Goal: Transaction & Acquisition: Purchase product/service

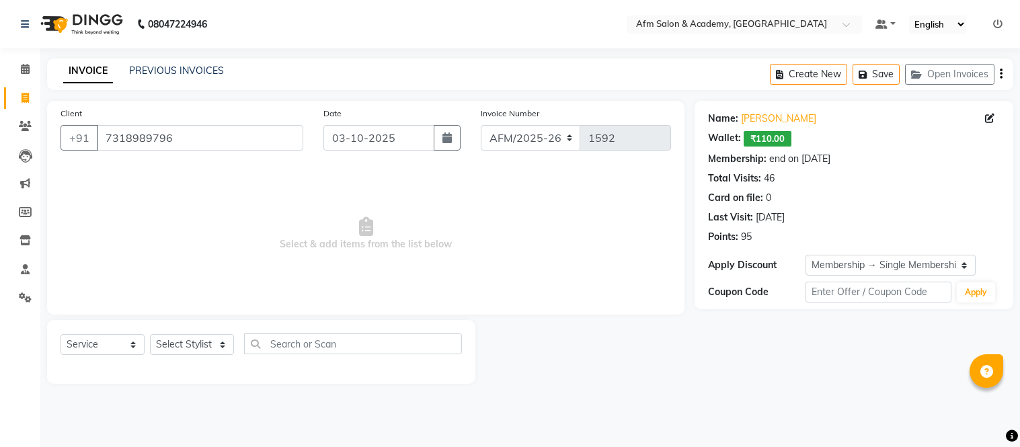
select select "service"
select select "2: Object"
select select "14109"
click at [150, 335] on select "Select Stylist AFM [PERSON_NAME] [PERSON_NAME] [PERSON_NAME] Front Desk [PERSON…" at bounding box center [192, 344] width 84 height 21
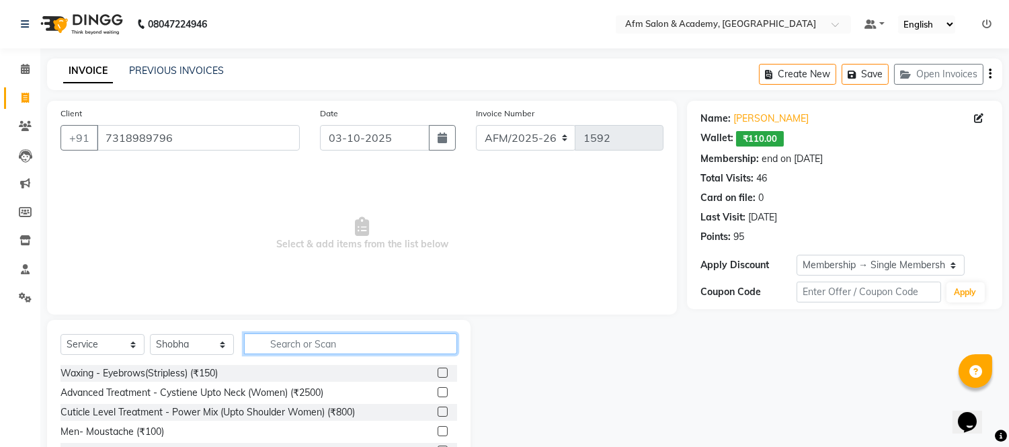
click at [313, 344] on input "text" at bounding box center [350, 343] width 213 height 21
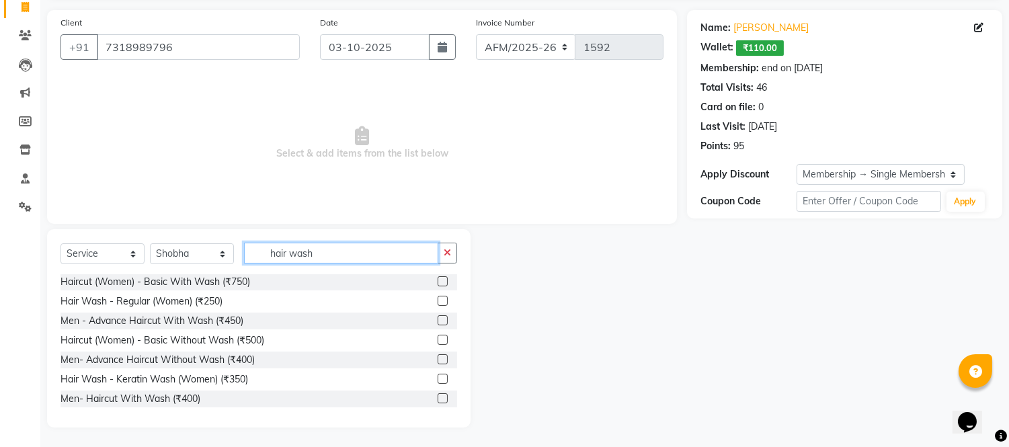
scroll to position [119, 0]
type input "hair wash"
click at [438, 376] on label at bounding box center [443, 377] width 10 height 10
click at [438, 376] on input "checkbox" at bounding box center [442, 378] width 9 height 9
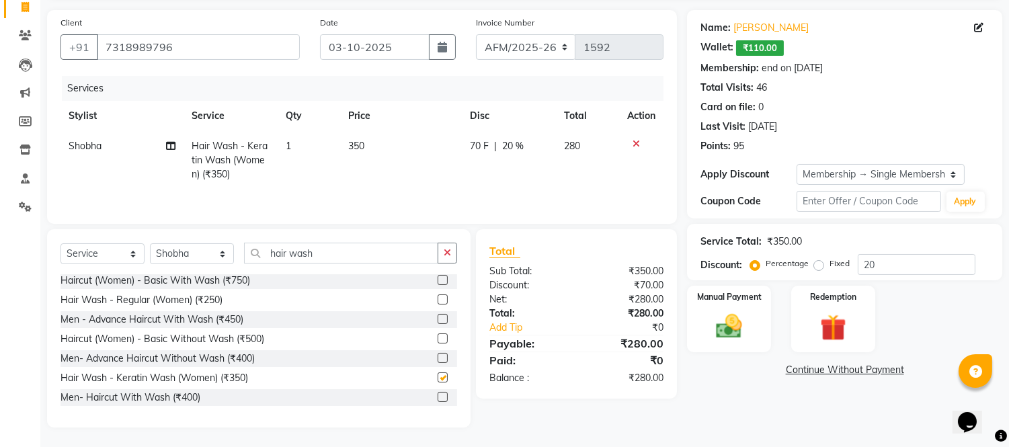
checkbox input "false"
click at [219, 253] on select "Select Stylist AFM [PERSON_NAME] [PERSON_NAME] [PERSON_NAME] Front Desk [PERSON…" at bounding box center [192, 253] width 84 height 21
select select "15293"
click at [150, 245] on select "Select Stylist AFM [PERSON_NAME] [PERSON_NAME] [PERSON_NAME] Front Desk [PERSON…" at bounding box center [192, 253] width 84 height 21
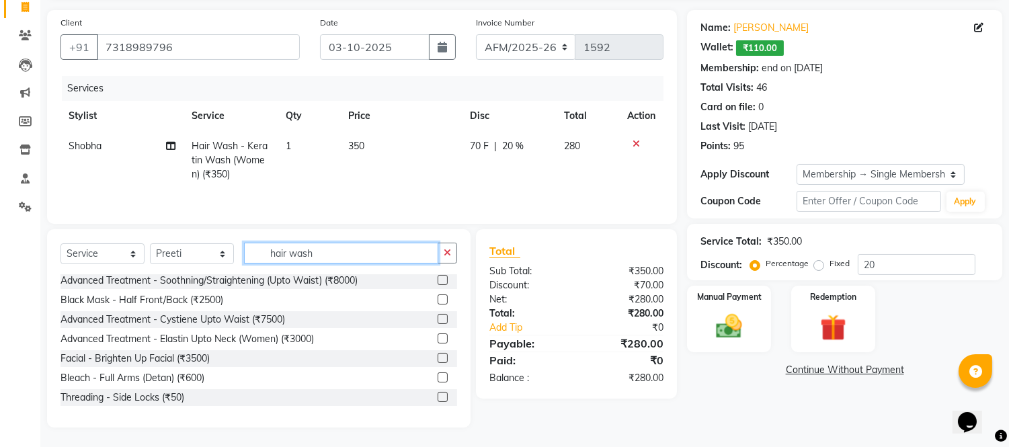
click at [333, 258] on input "hair wash" at bounding box center [341, 253] width 194 height 21
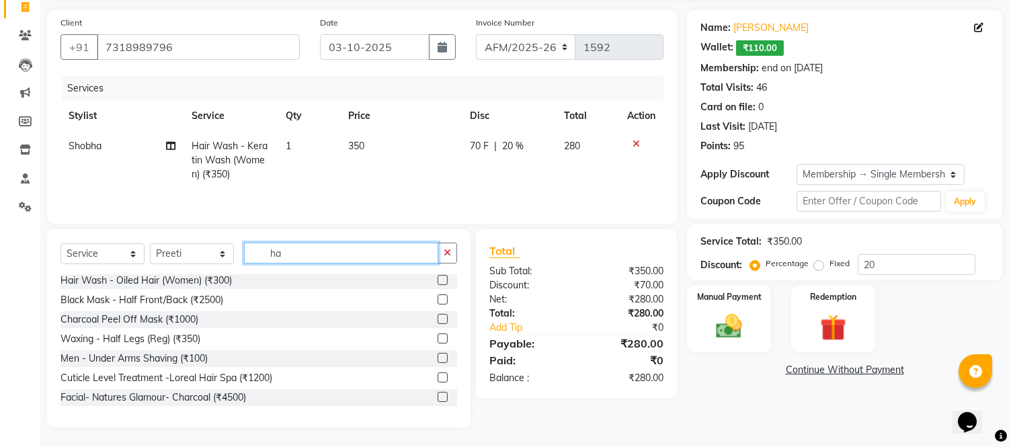
type input "h"
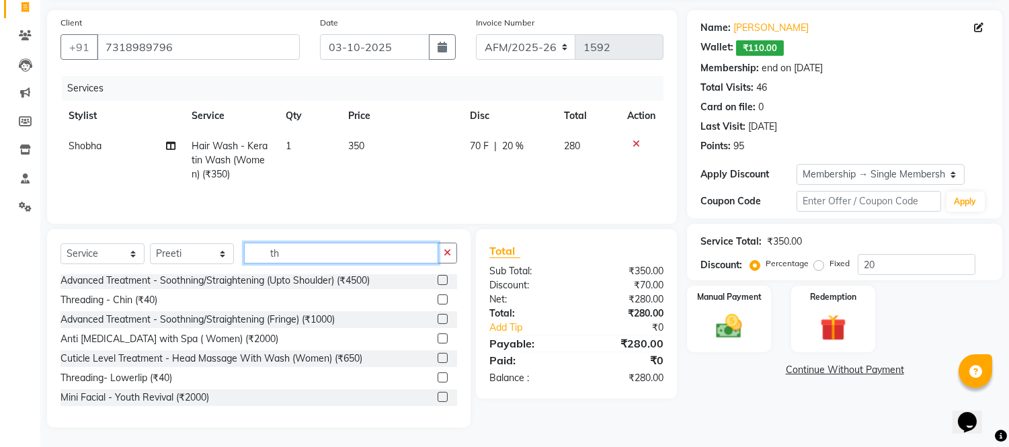
scroll to position [0, 0]
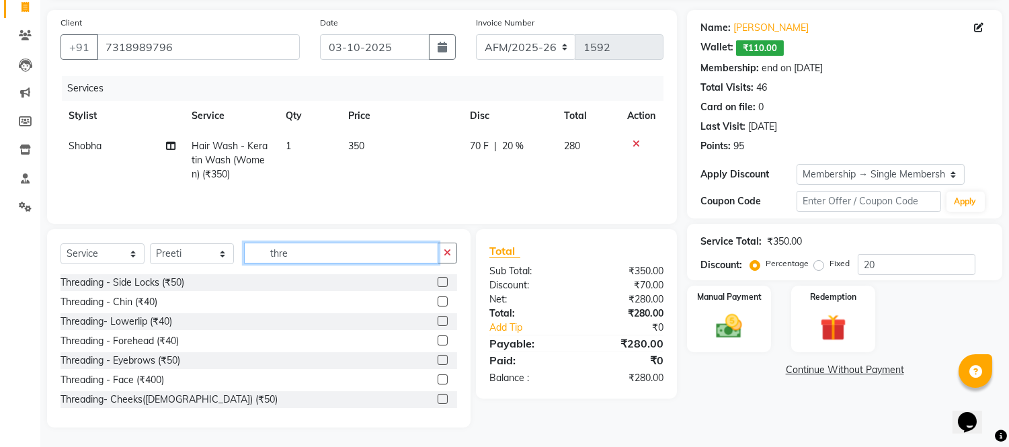
type input "thre"
click at [438, 361] on label at bounding box center [443, 360] width 10 height 10
click at [438, 361] on input "checkbox" at bounding box center [442, 360] width 9 height 9
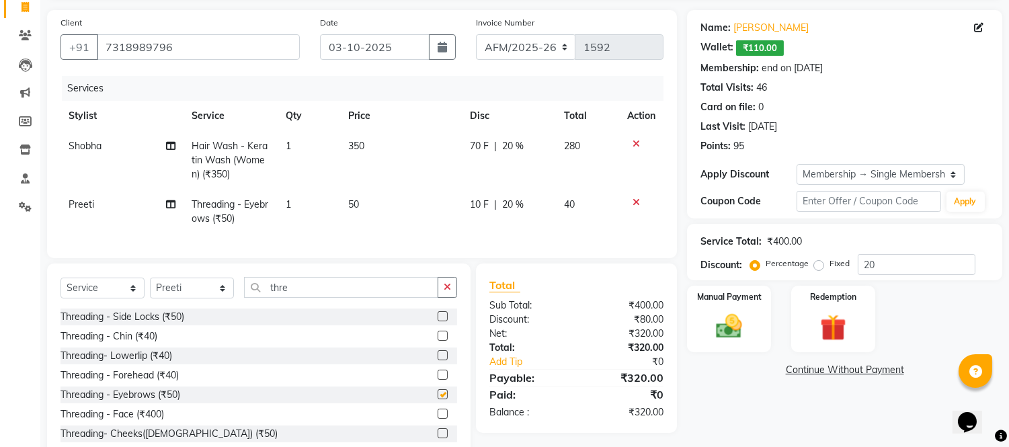
checkbox input "false"
click at [309, 298] on input "thre" at bounding box center [341, 287] width 194 height 21
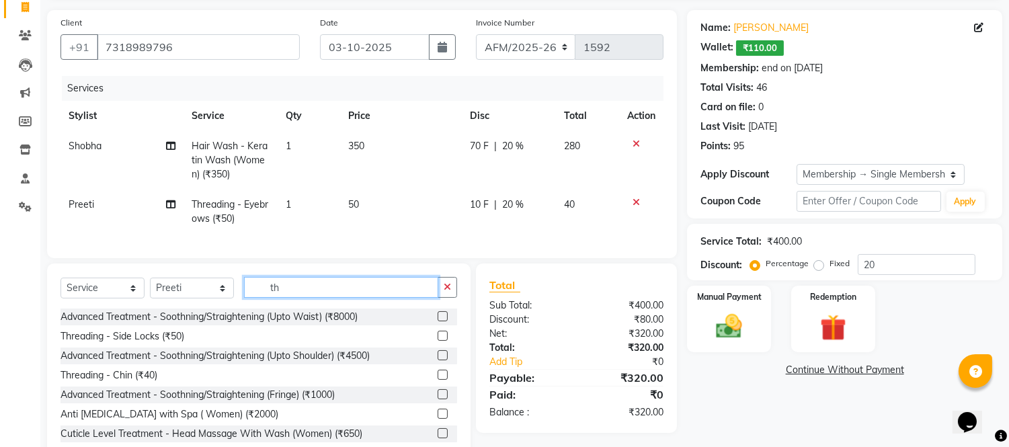
type input "t"
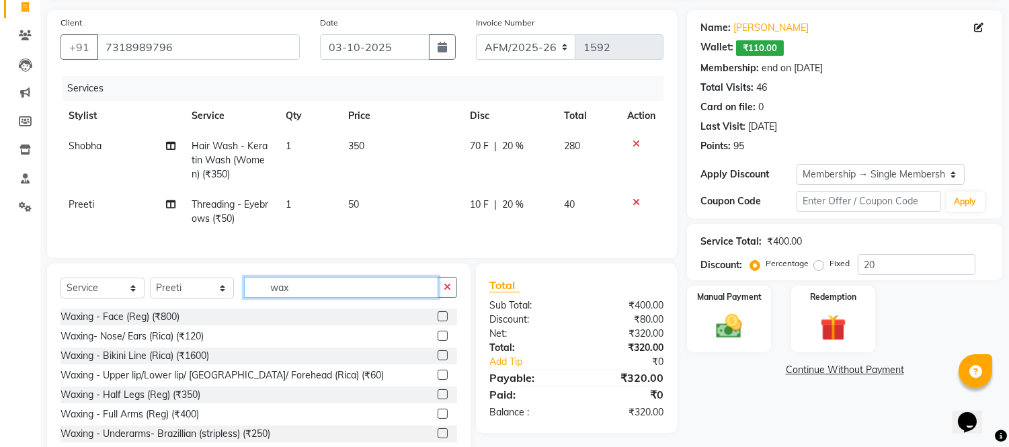
type input "wax"
click at [438, 380] on label at bounding box center [443, 375] width 10 height 10
click at [438, 380] on input "checkbox" at bounding box center [442, 375] width 9 height 9
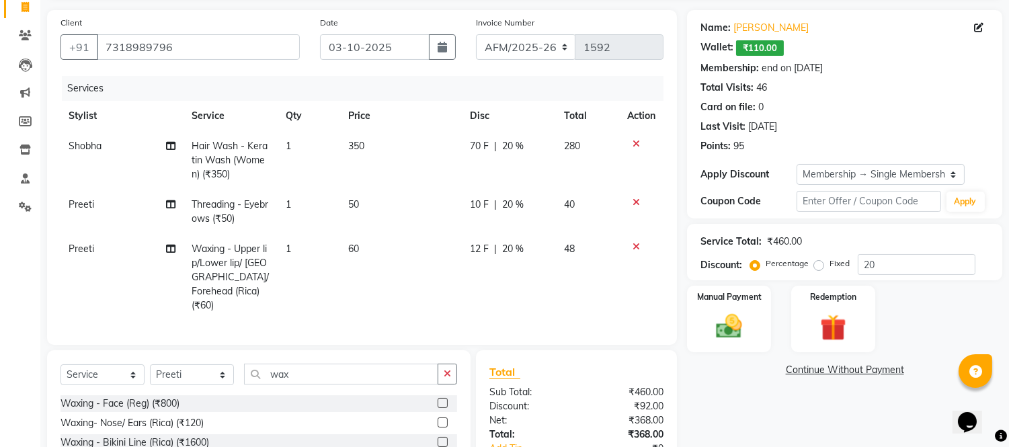
checkbox input "false"
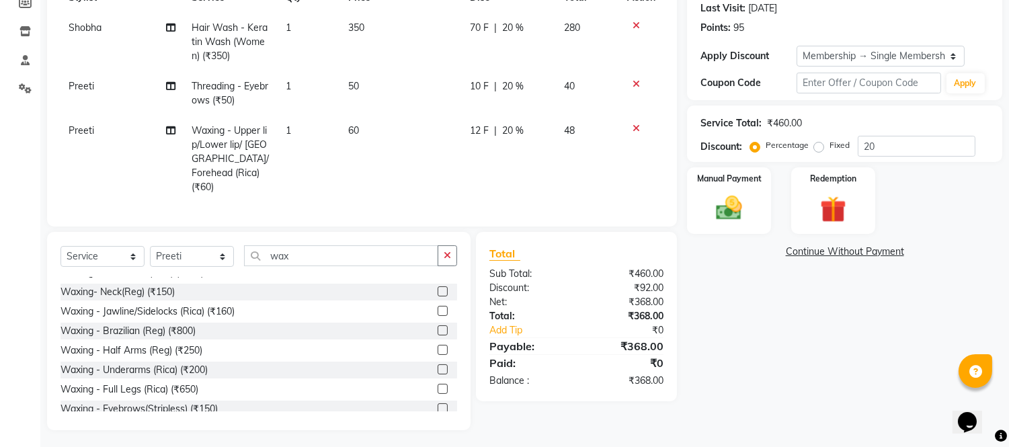
scroll to position [179, 0]
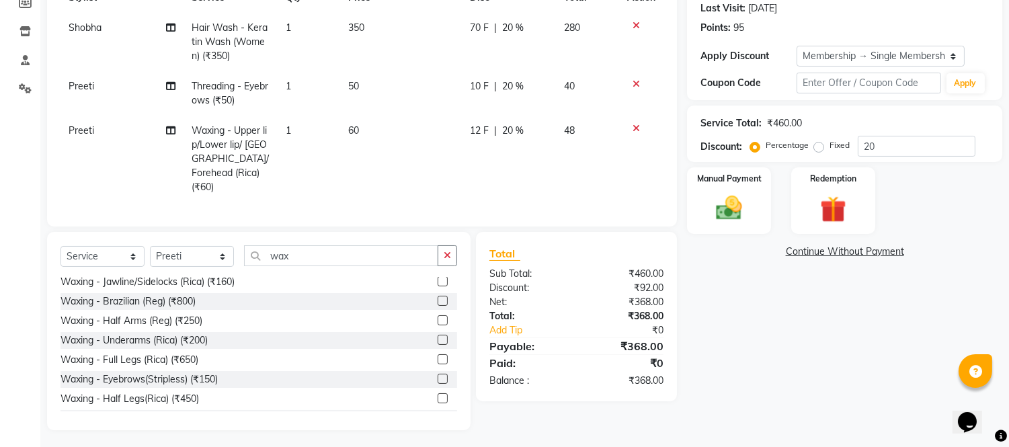
click at [438, 335] on label at bounding box center [443, 340] width 10 height 10
click at [438, 336] on input "checkbox" at bounding box center [442, 340] width 9 height 9
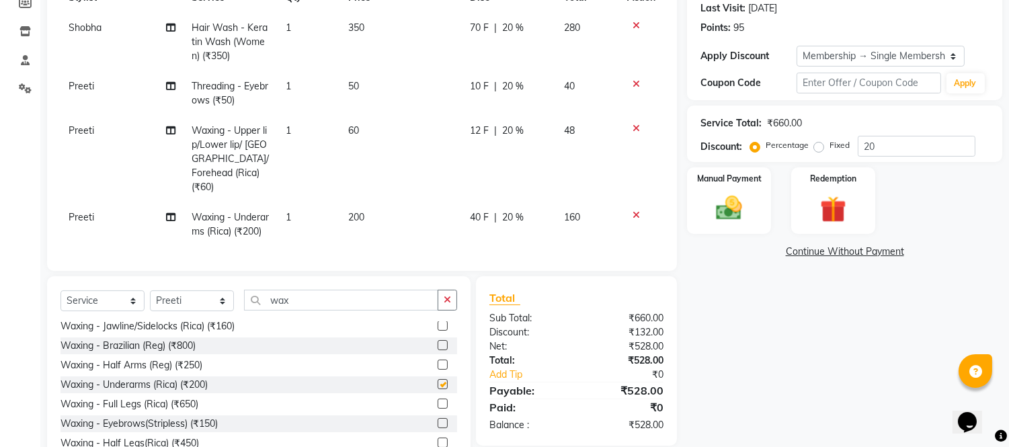
checkbox input "false"
click at [438, 438] on label at bounding box center [443, 442] width 10 height 10
click at [438, 438] on input "checkbox" at bounding box center [442, 442] width 9 height 9
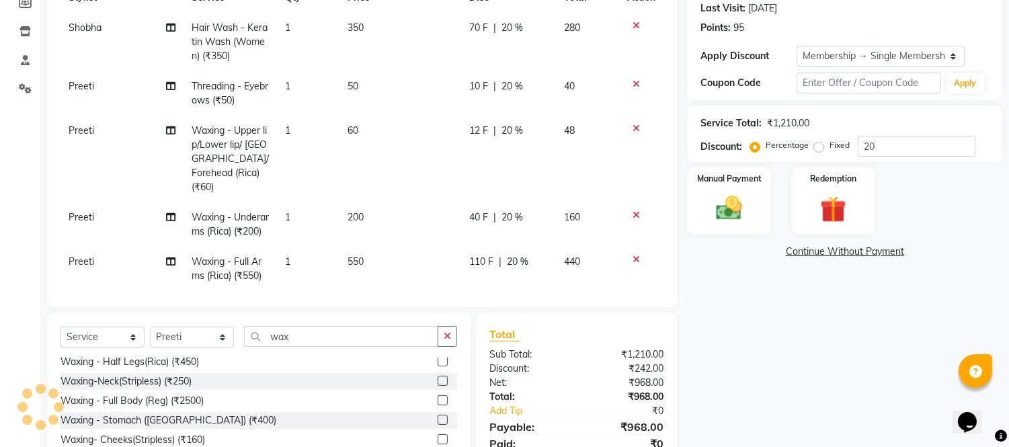
checkbox input "false"
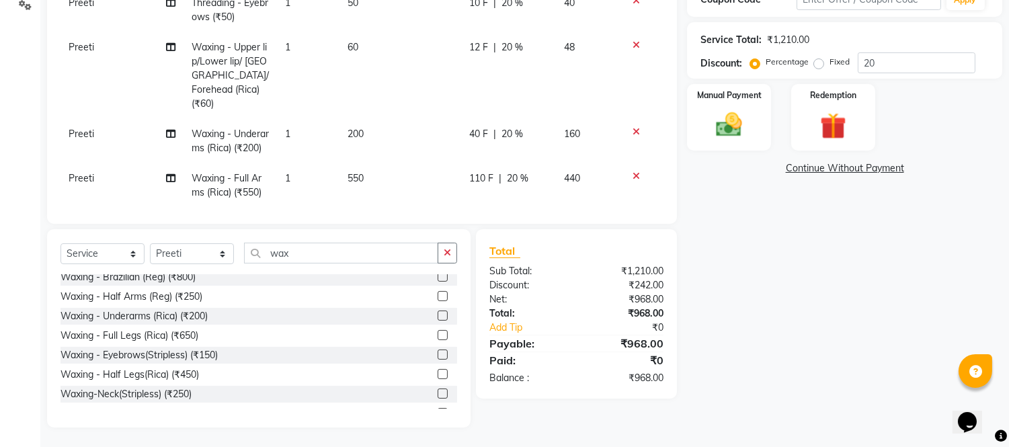
scroll to position [187, 0]
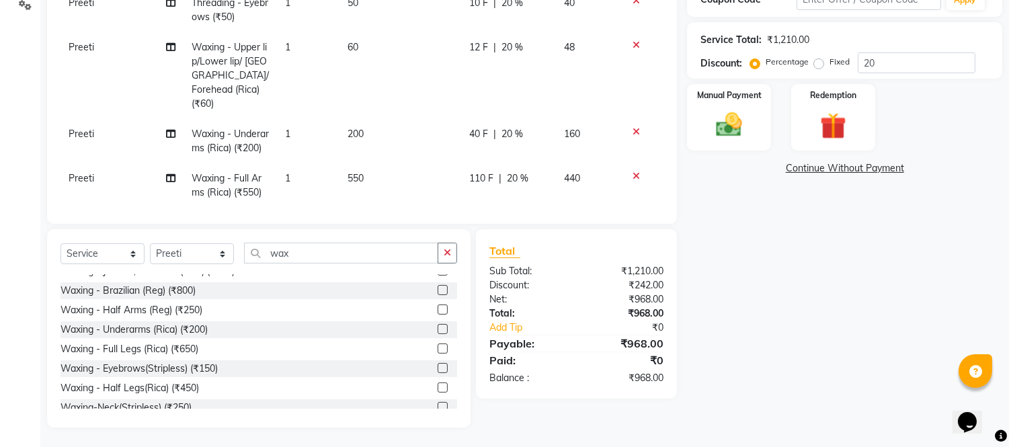
click at [438, 348] on label at bounding box center [443, 349] width 10 height 10
click at [438, 348] on input "checkbox" at bounding box center [442, 349] width 9 height 9
checkbox input "false"
click at [713, 122] on img at bounding box center [729, 126] width 44 height 32
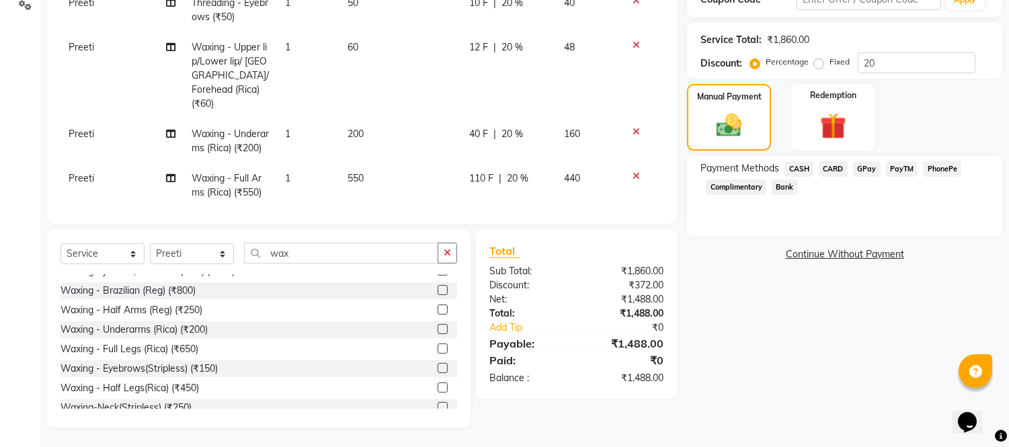
click at [795, 169] on span "CASH" at bounding box center [798, 168] width 29 height 15
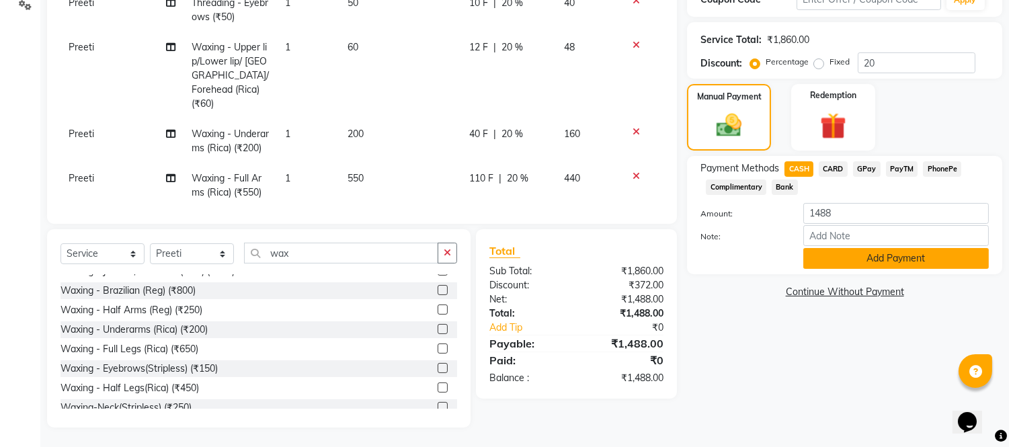
click at [847, 251] on button "Add Payment" at bounding box center [896, 258] width 186 height 21
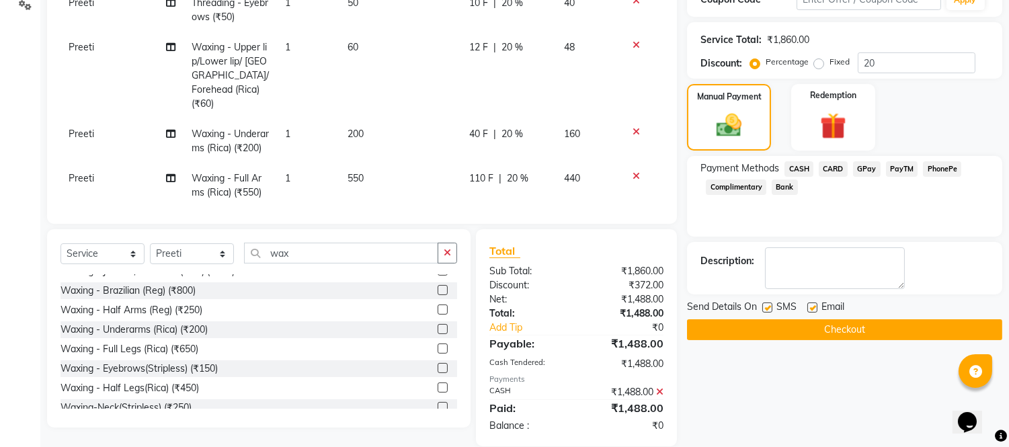
click at [854, 323] on button "Checkout" at bounding box center [844, 329] width 315 height 21
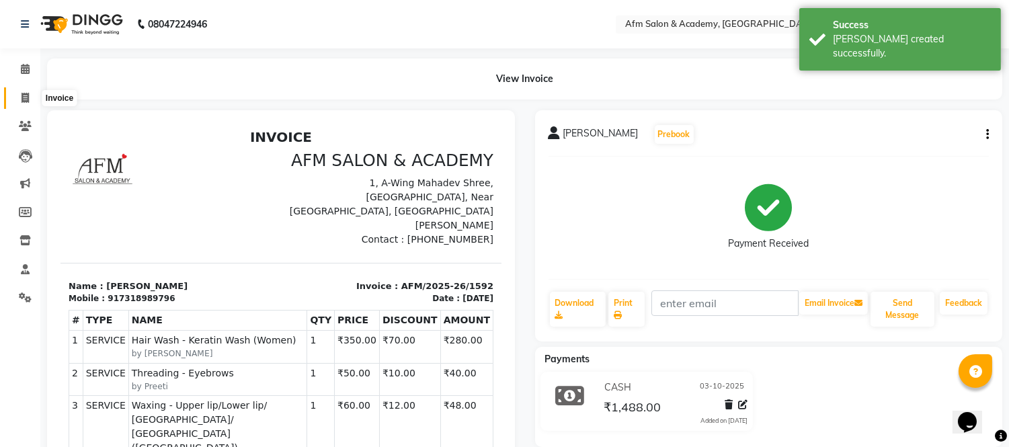
click at [22, 95] on icon at bounding box center [25, 98] width 7 height 10
select select "service"
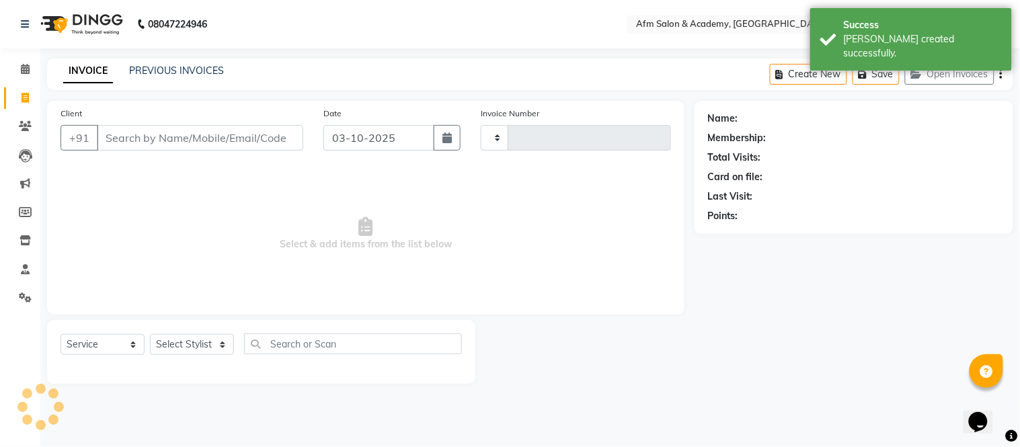
type input "1593"
select select "3437"
